Goal: Information Seeking & Learning: Learn about a topic

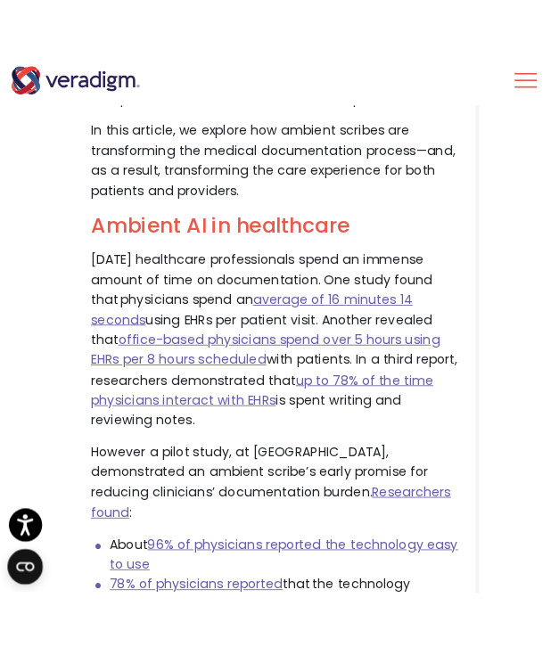
scroll to position [1109, 0]
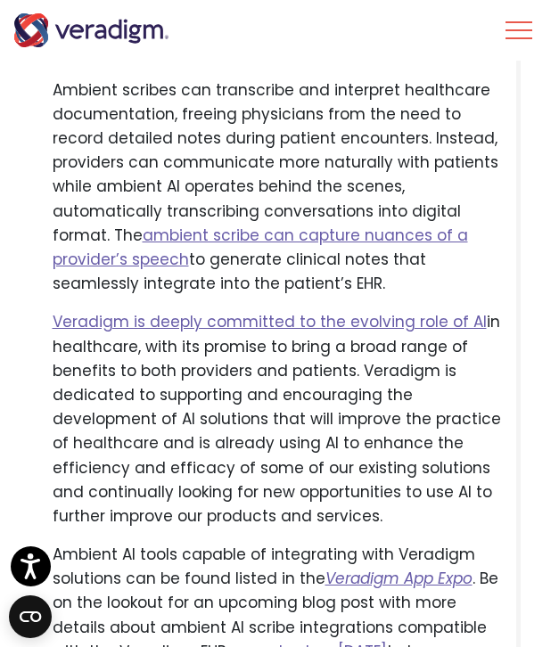
scroll to position [6263, 0]
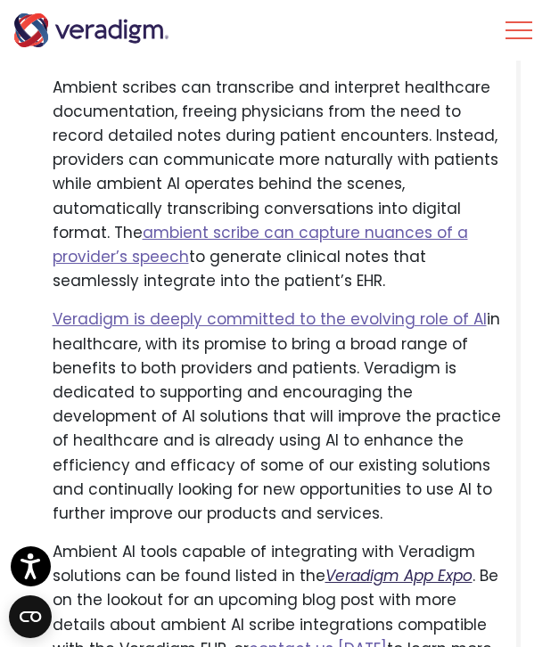
click at [360, 565] on em "Veradigm App Expo" at bounding box center [398, 575] width 147 height 21
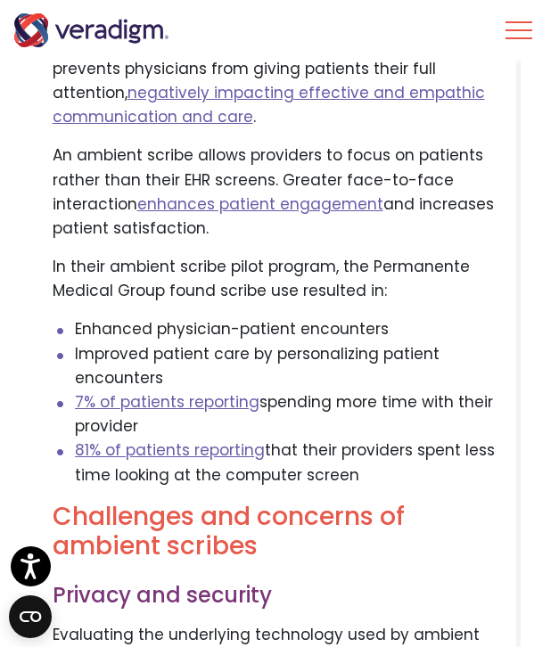
scroll to position [3956, 0]
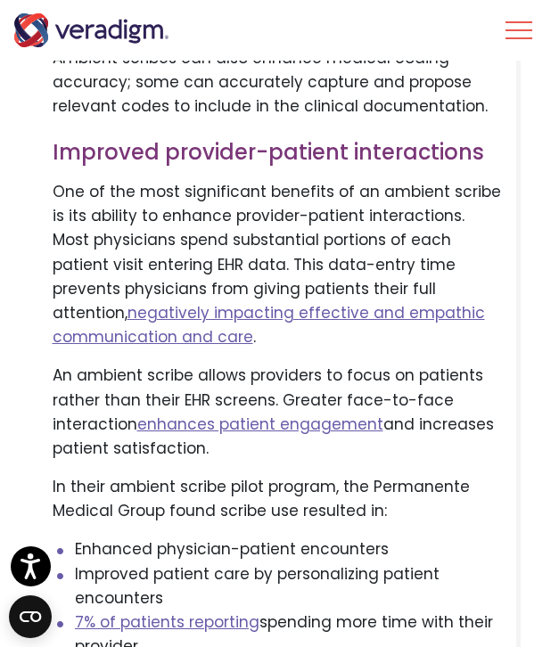
click at [323, 475] on p "In their ambient scribe pilot program, the Permanente Medical Group found scrib…" at bounding box center [278, 499] width 450 height 48
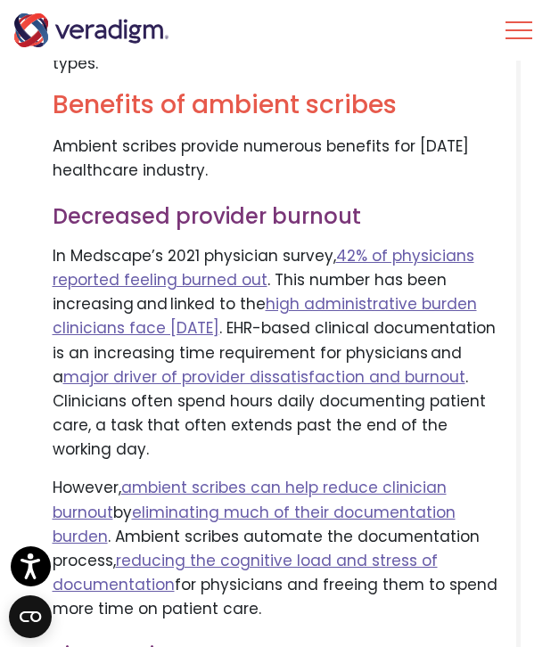
scroll to position [2552, 0]
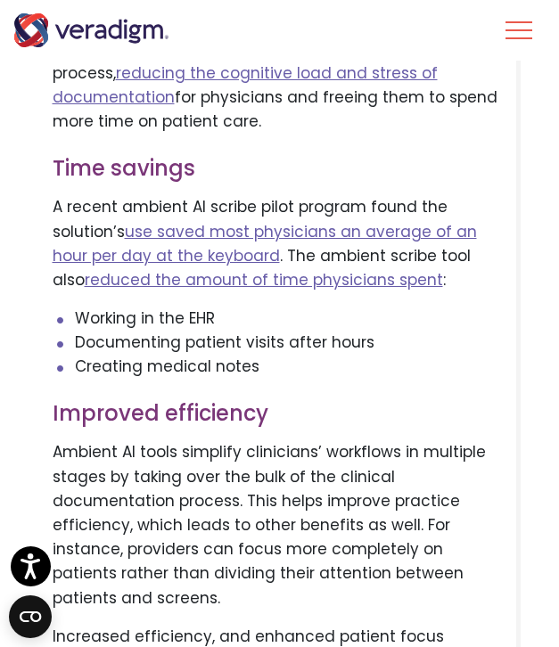
scroll to position [3037, 0]
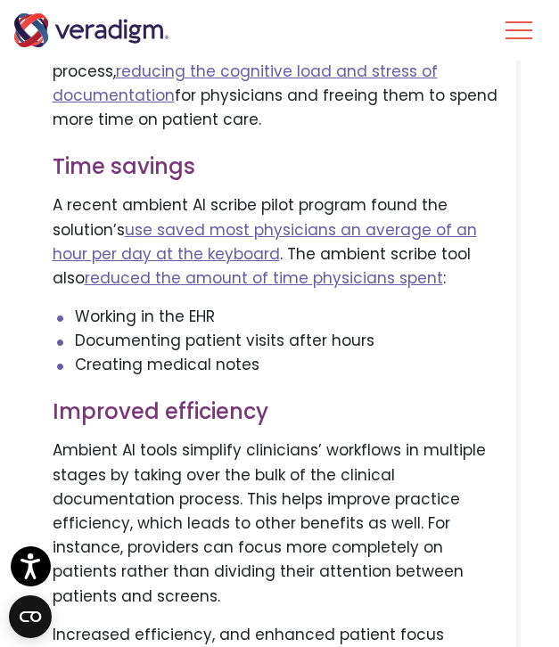
click at [306, 438] on p "Ambient AI tools simplify clinicians’ workflows in multiple stages by taking ov…" at bounding box center [278, 522] width 450 height 169
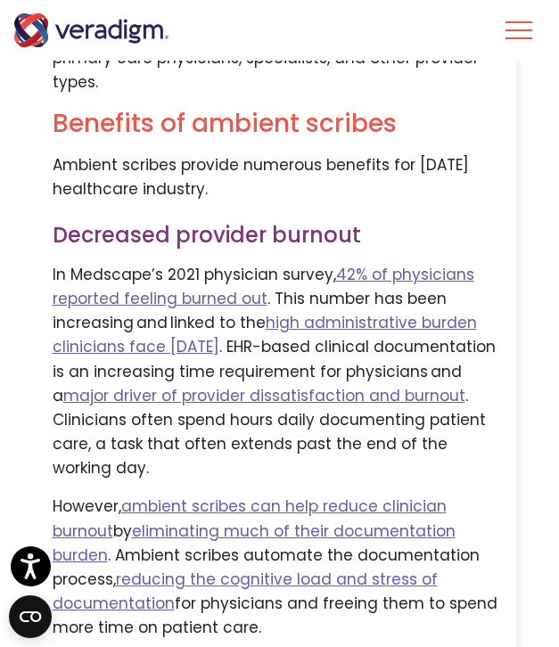
scroll to position [3985, 0]
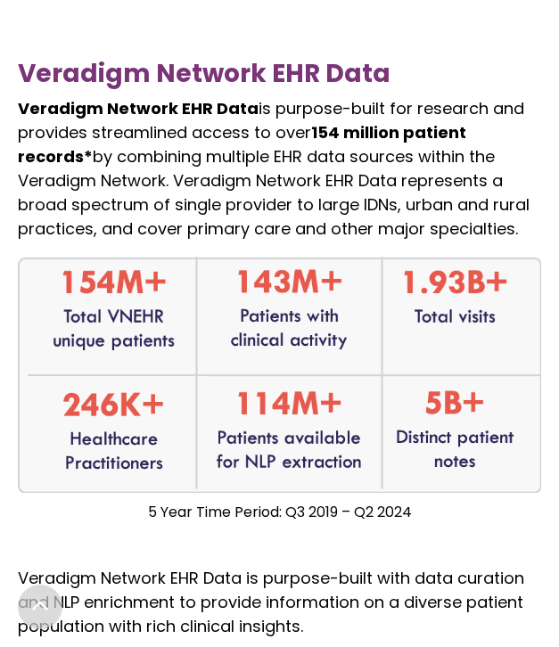
scroll to position [1345, 0]
